Goal: Task Accomplishment & Management: Use online tool/utility

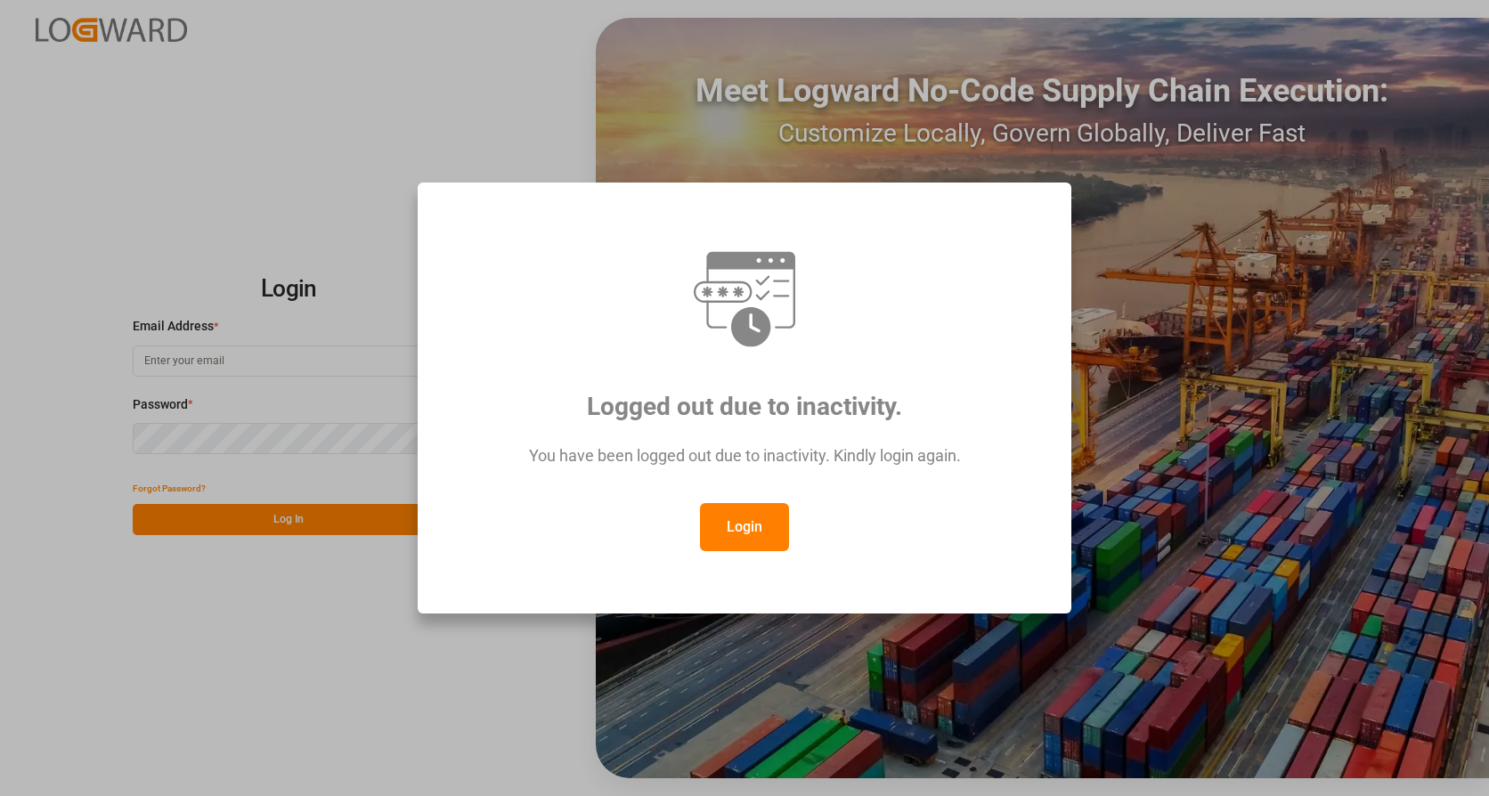
click at [761, 526] on button "Login" at bounding box center [744, 527] width 89 height 48
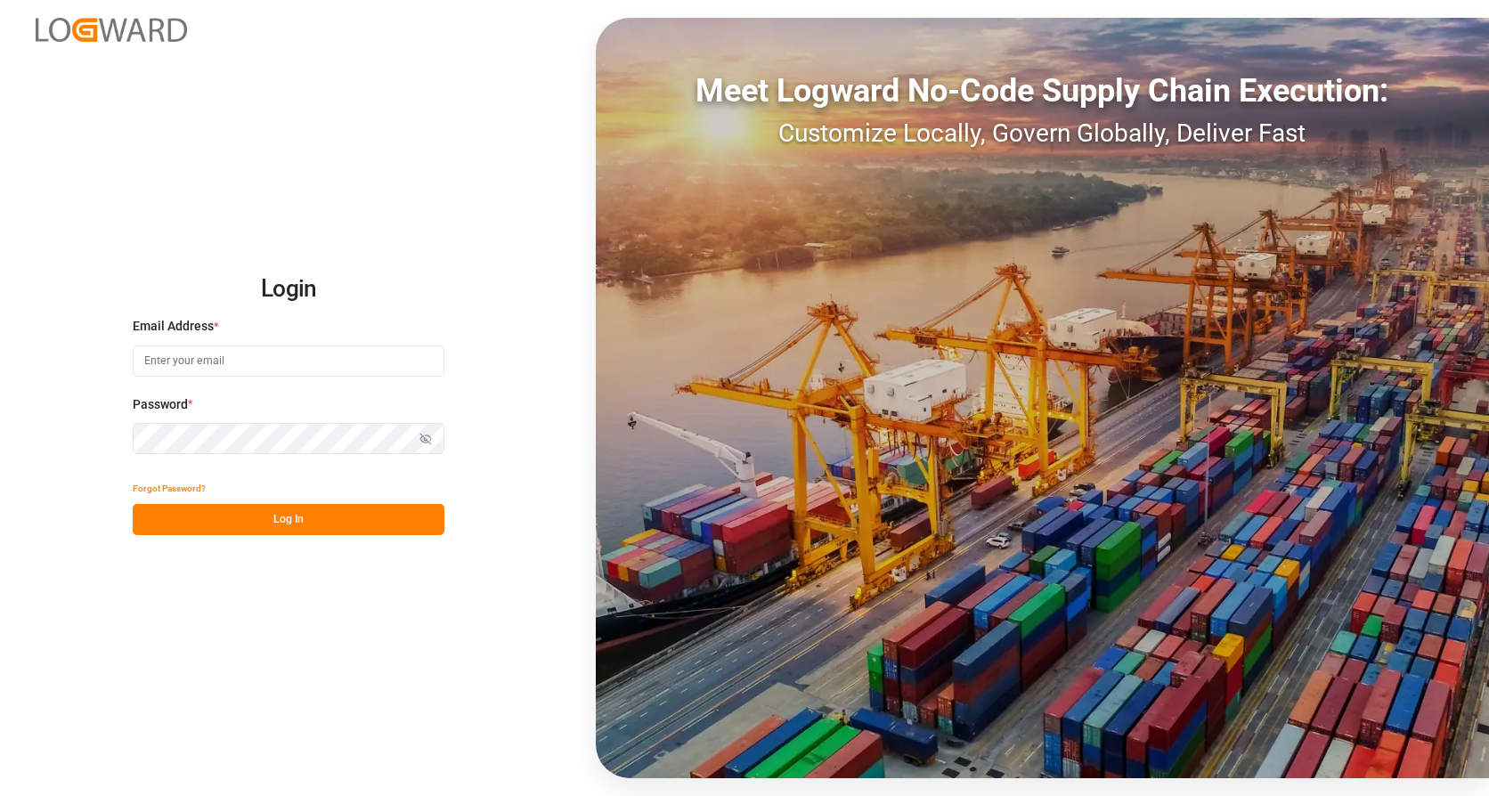
click at [198, 359] on input at bounding box center [289, 361] width 312 height 31
type input "[PERSON_NAME][EMAIL_ADDRESS][PERSON_NAME][DOMAIN_NAME]"
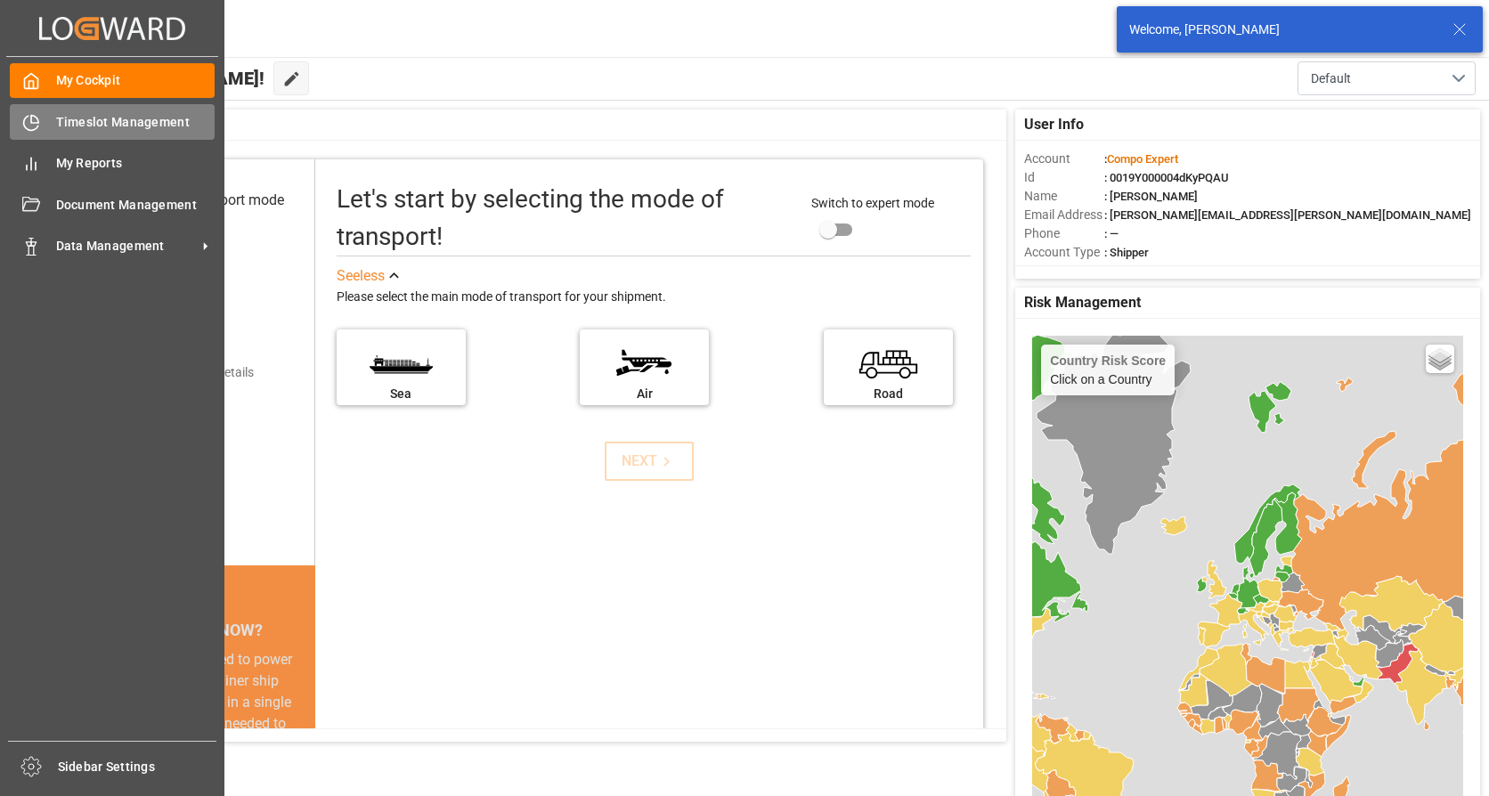
click at [57, 118] on span "Timeslot Management" at bounding box center [135, 122] width 159 height 19
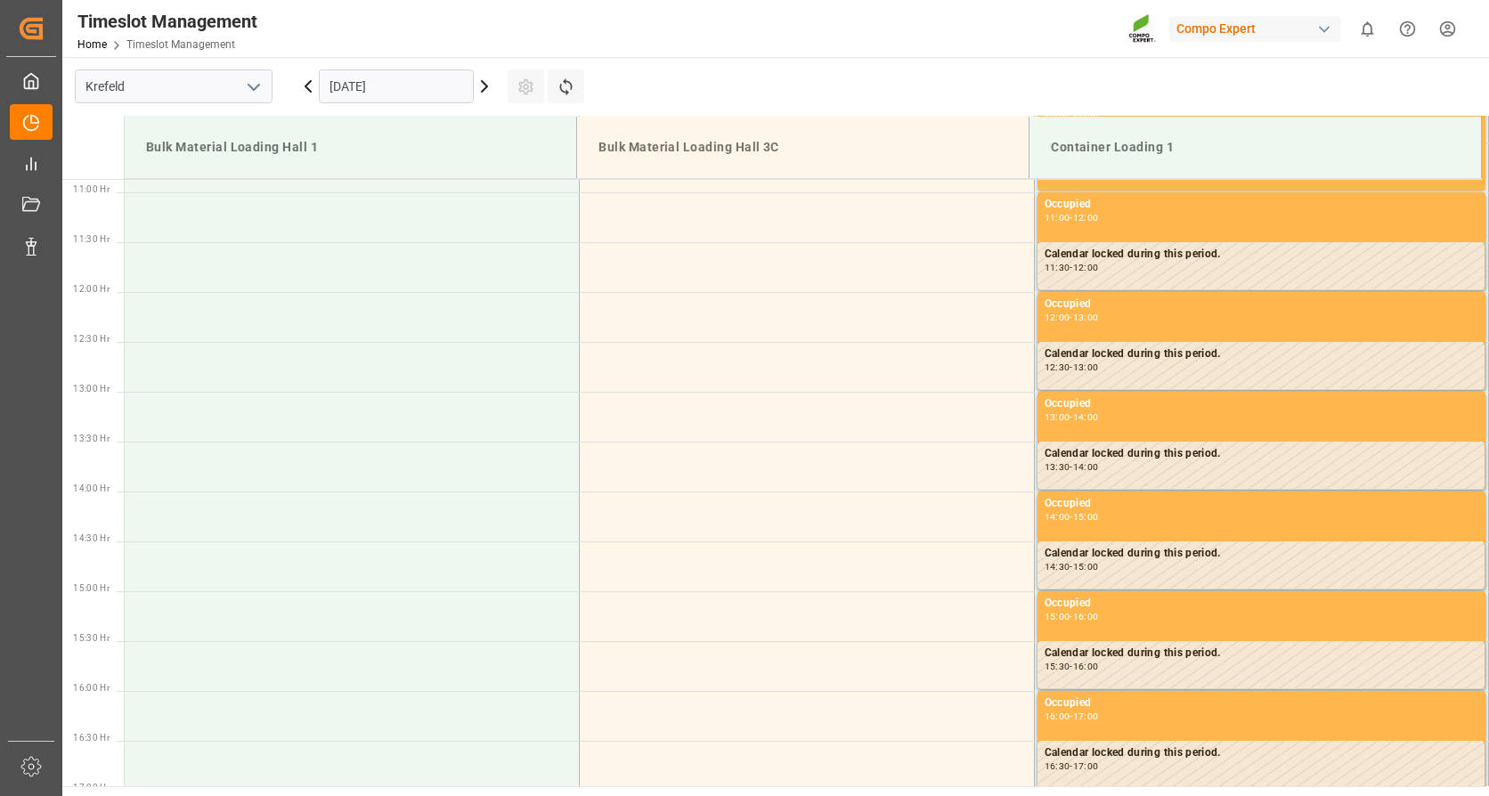
scroll to position [1086, 0]
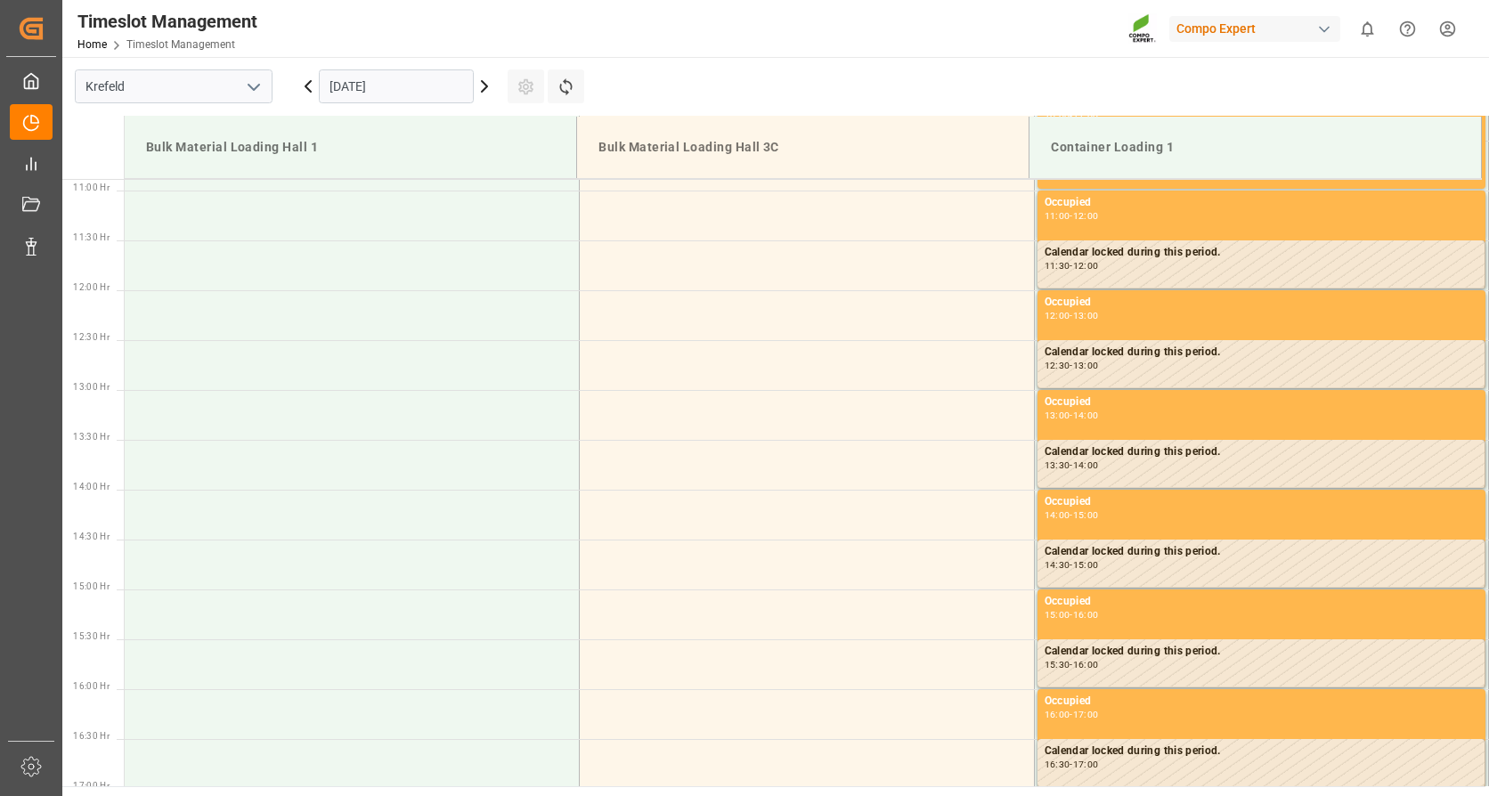
click at [461, 81] on input "[DATE]" at bounding box center [396, 86] width 155 height 34
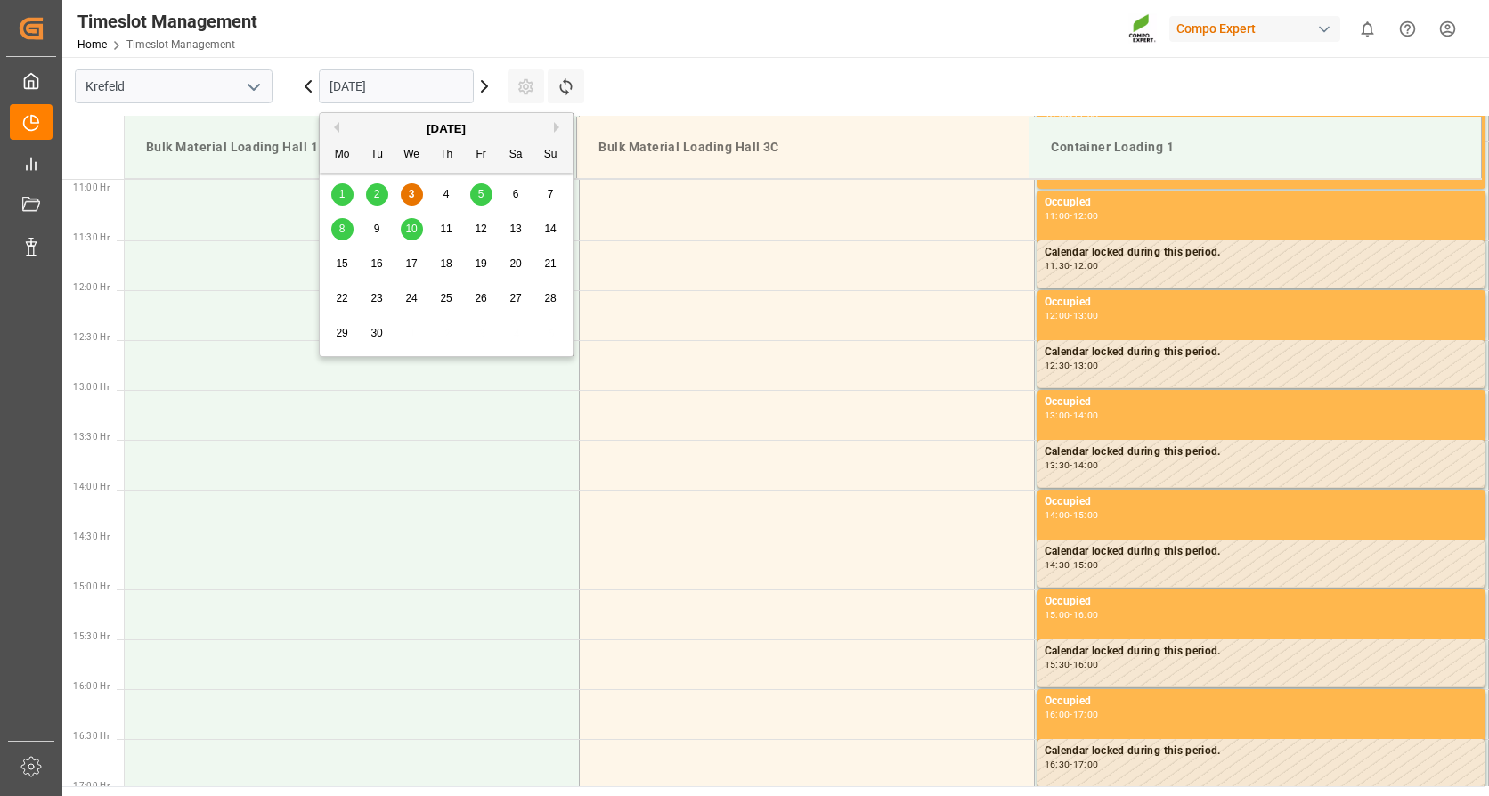
click at [343, 266] on span "15" at bounding box center [342, 263] width 12 height 12
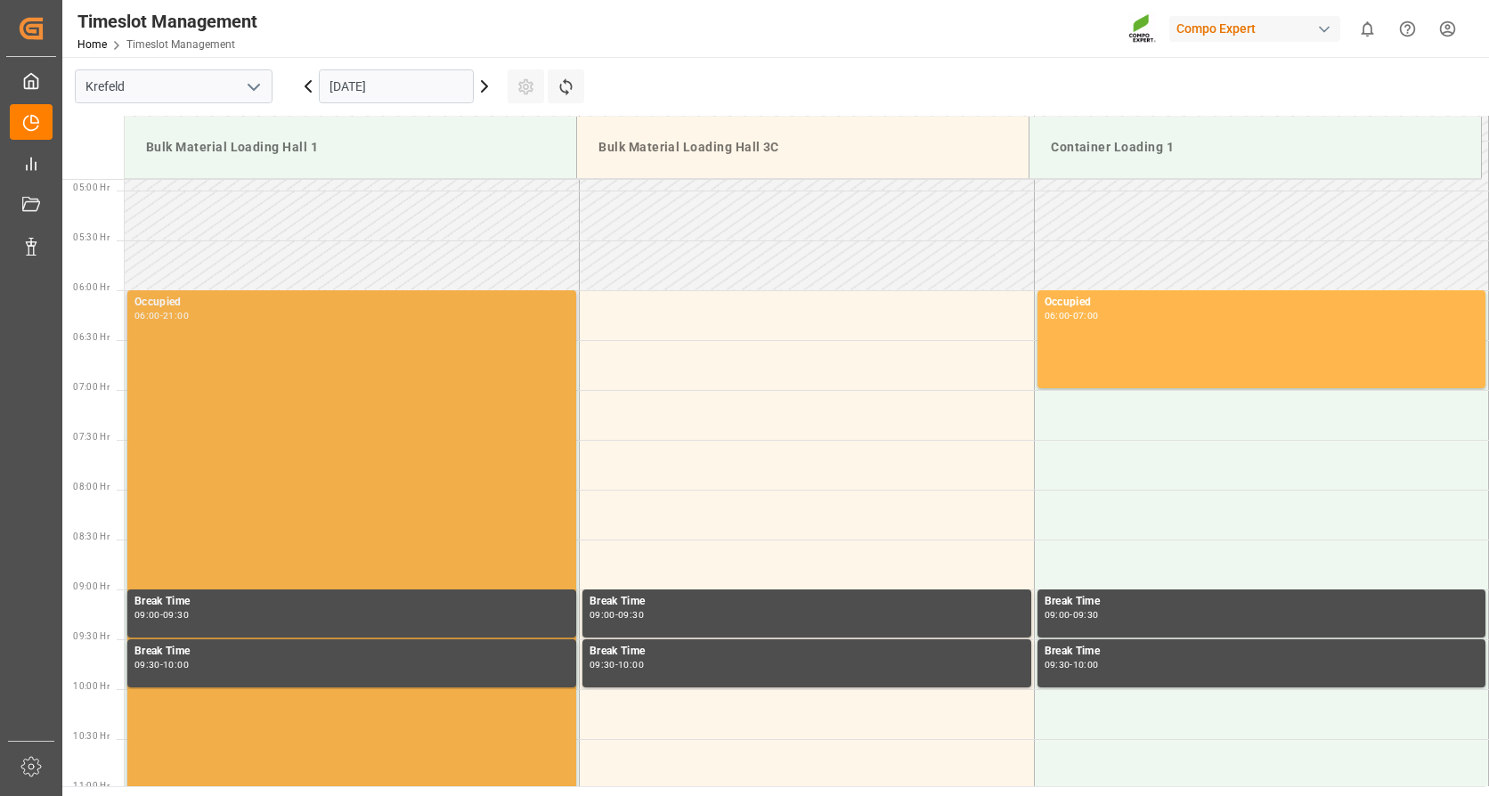
scroll to position [267, 0]
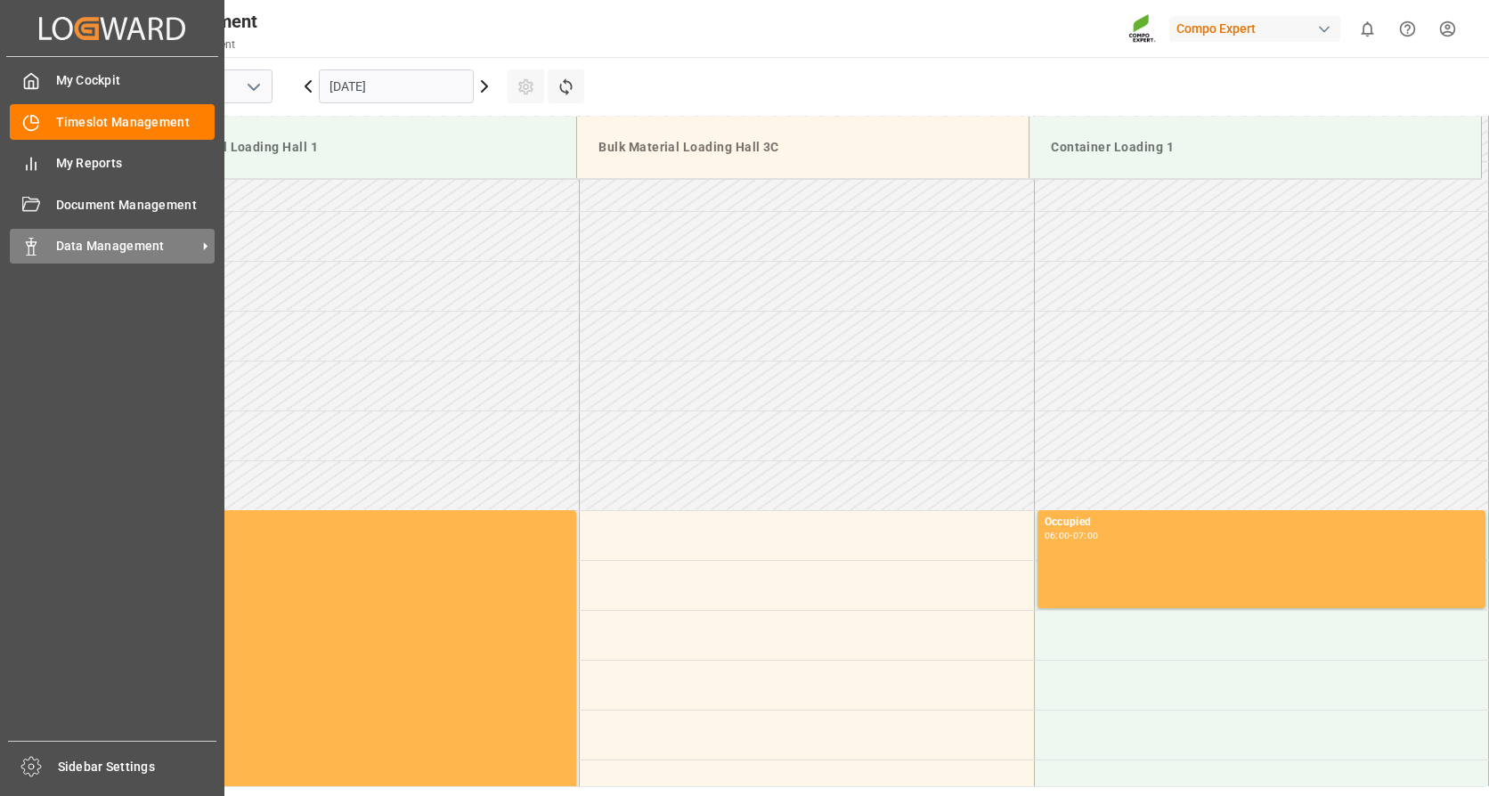
click at [48, 244] on div "Data Management Data Management" at bounding box center [112, 246] width 205 height 35
click at [159, 237] on span "Data Management" at bounding box center [126, 246] width 141 height 19
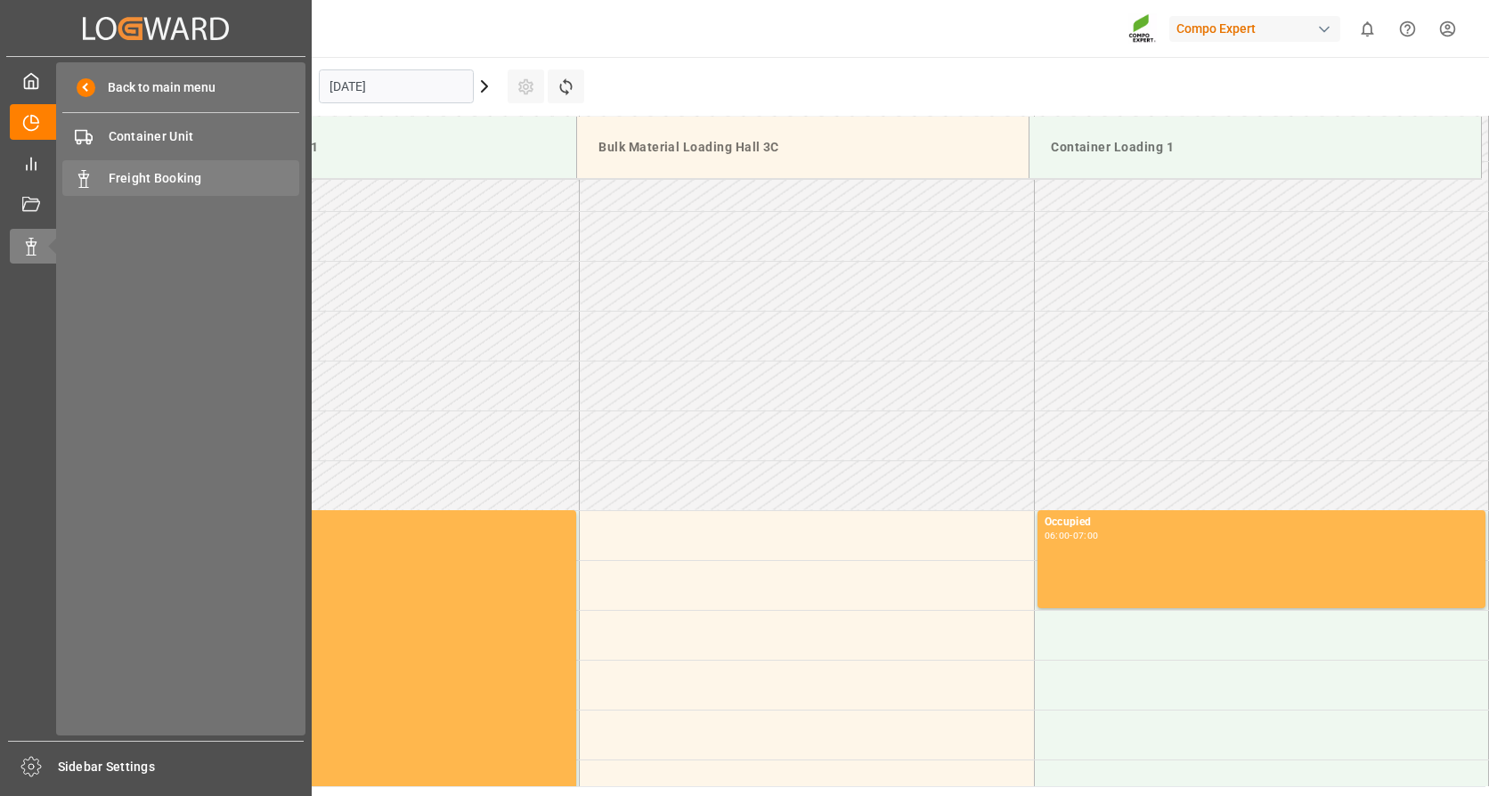
click at [178, 169] on span "Freight Booking" at bounding box center [204, 178] width 191 height 19
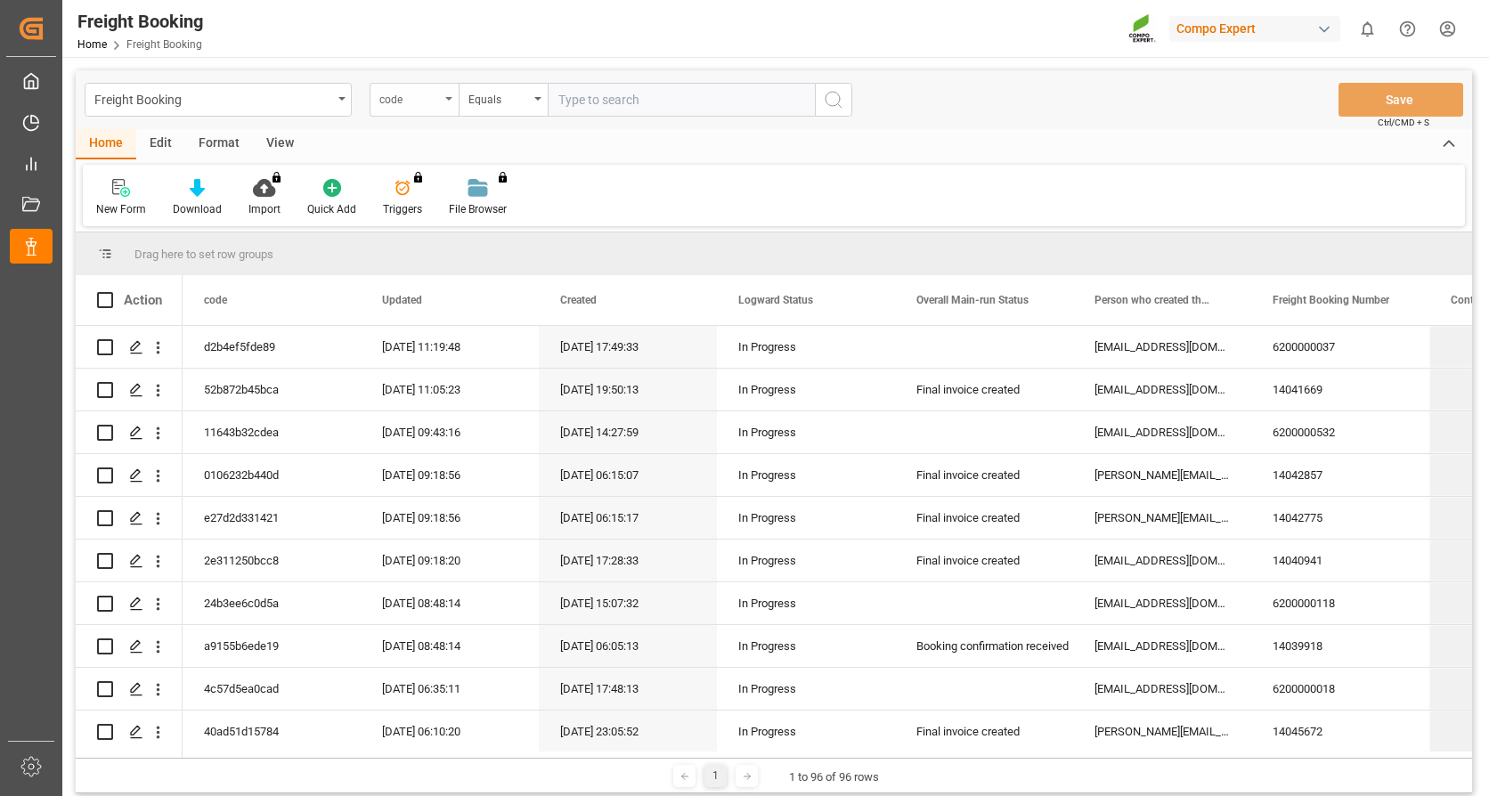
click at [412, 102] on div "code" at bounding box center [409, 97] width 61 height 20
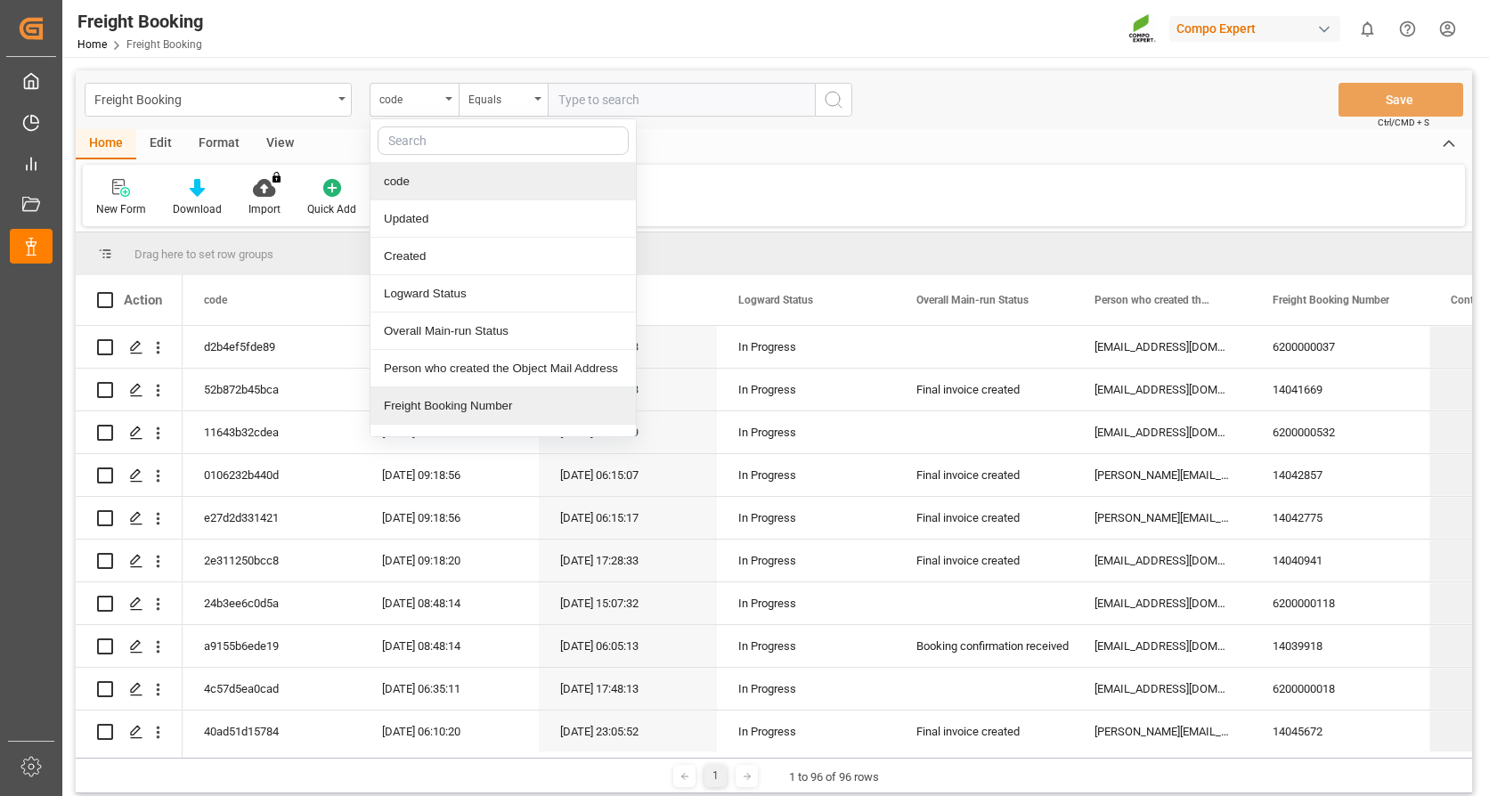
click at [455, 403] on div "Freight Booking Number" at bounding box center [502, 405] width 265 height 37
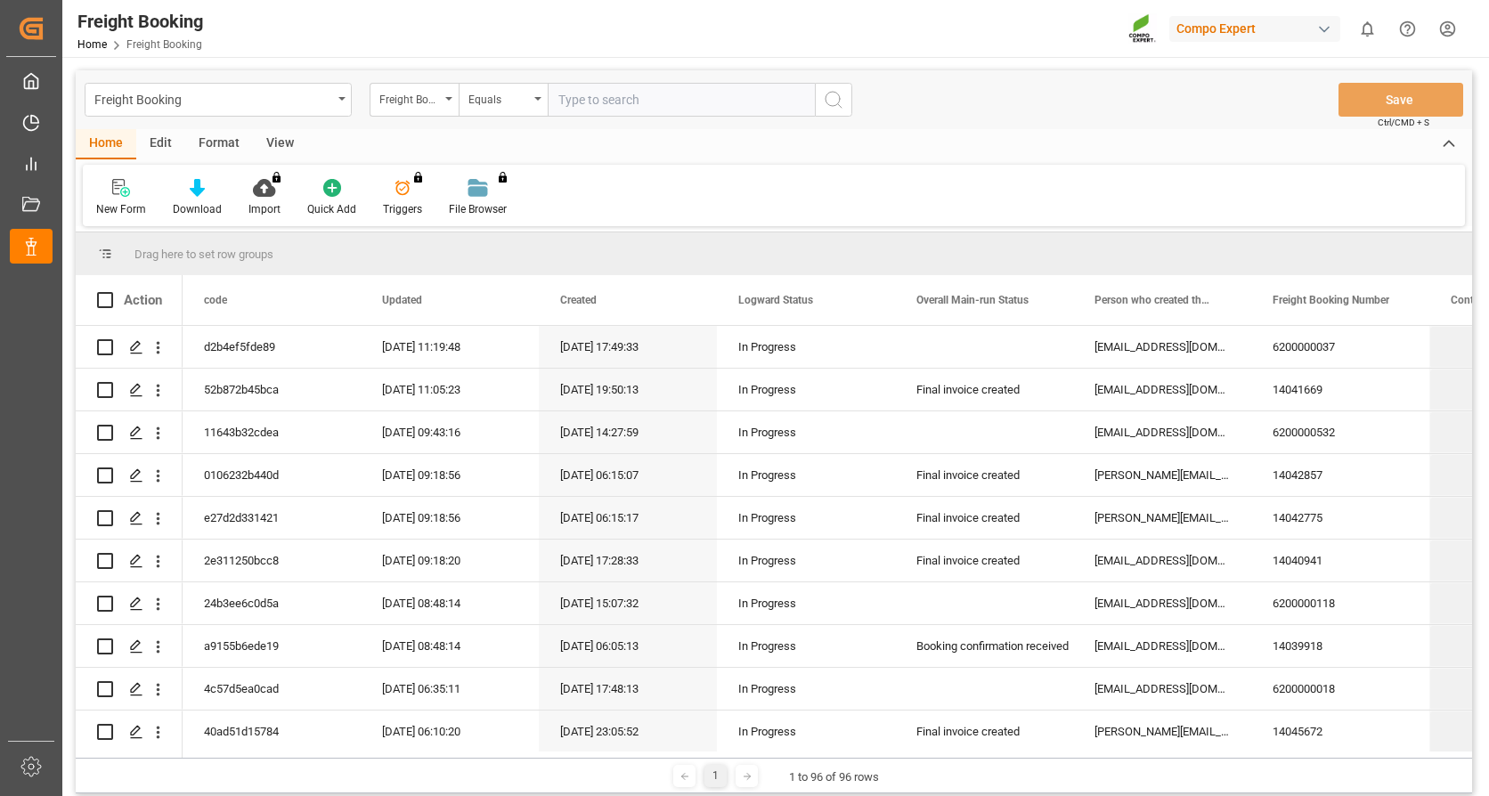
click at [605, 99] on input "text" at bounding box center [681, 100] width 267 height 34
type input "1"
type input "6200000107"
click at [831, 94] on icon "search button" at bounding box center [833, 99] width 21 height 21
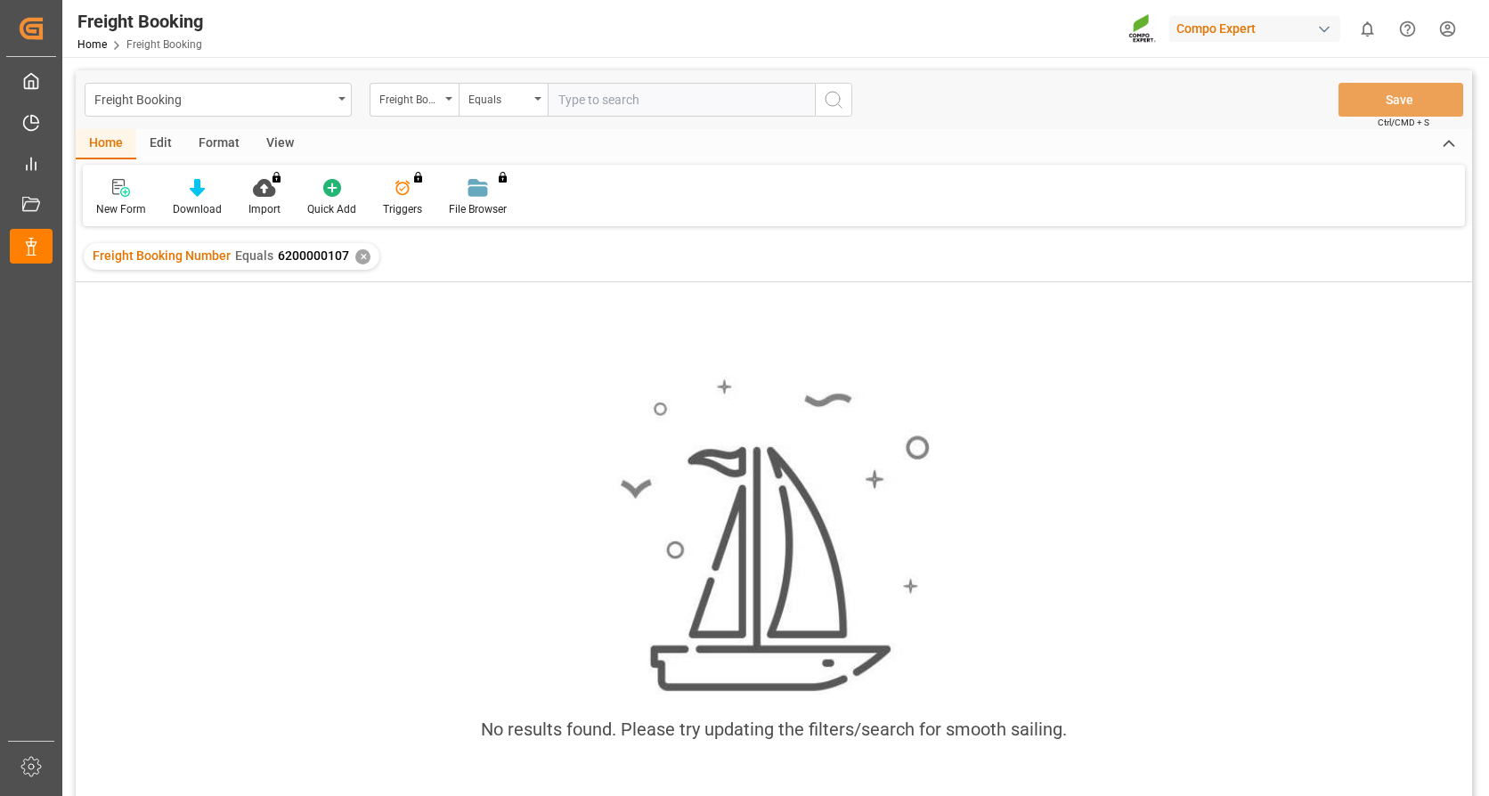
click at [294, 256] on span "6200000107" at bounding box center [313, 255] width 71 height 14
click at [356, 256] on div "✕" at bounding box center [362, 256] width 15 height 15
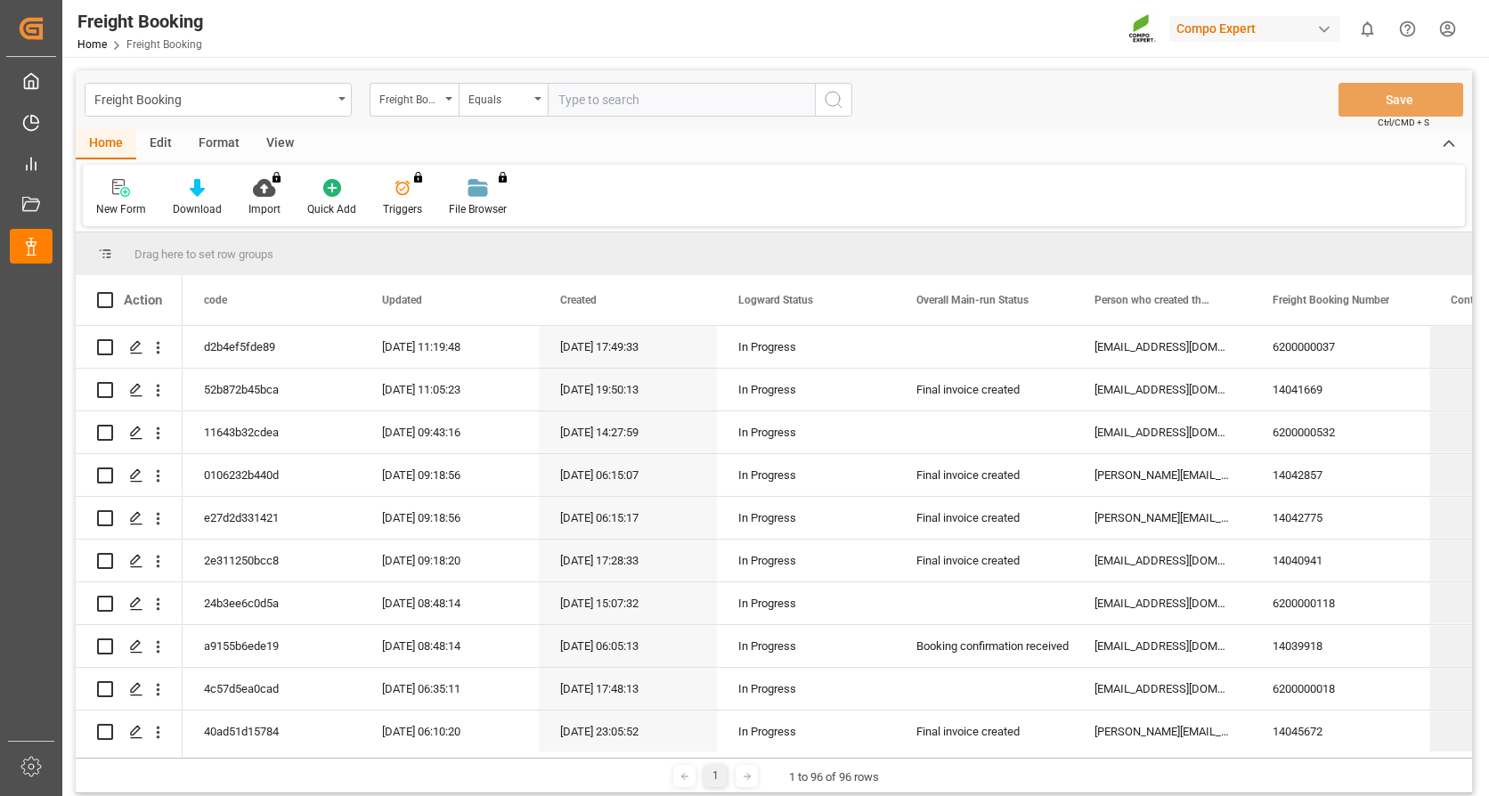
click at [637, 100] on input "text" at bounding box center [681, 100] width 267 height 34
type input "620000107"
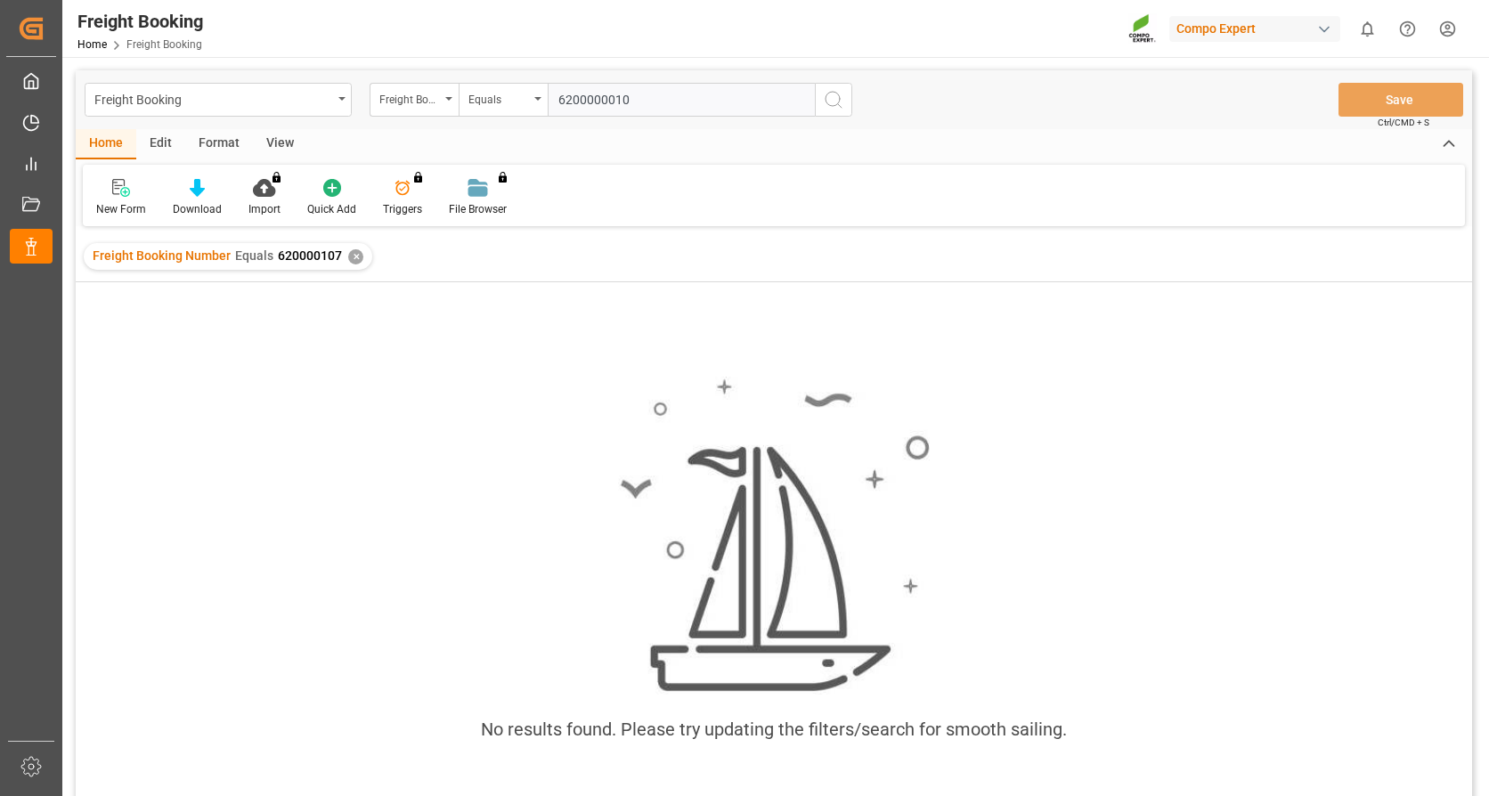
type input "62000000107"
